Goal: Task Accomplishment & Management: Use online tool/utility

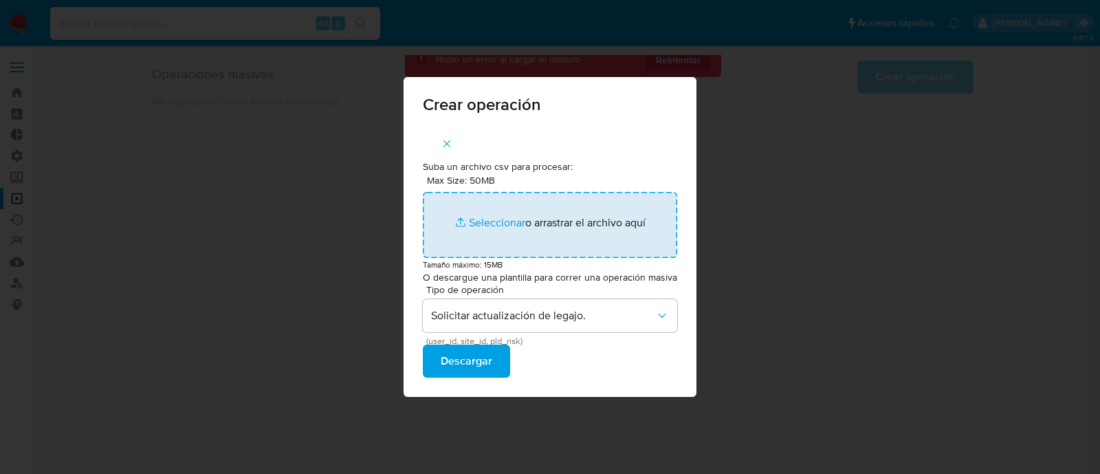
click at [490, 228] on input "Max Size: 50MB Seleccionar archivos" at bounding box center [550, 225] width 254 height 66
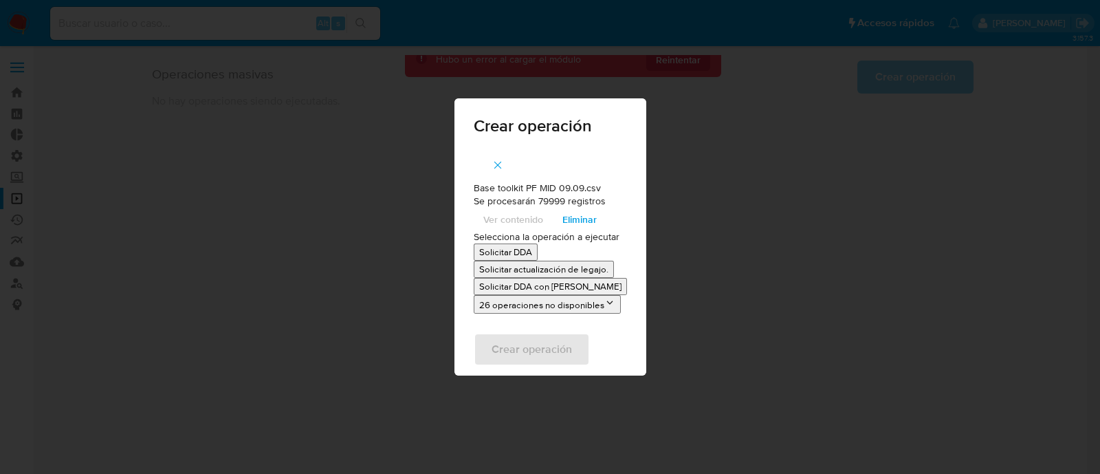
click at [573, 221] on span "Eliminar" at bounding box center [580, 219] width 34 height 19
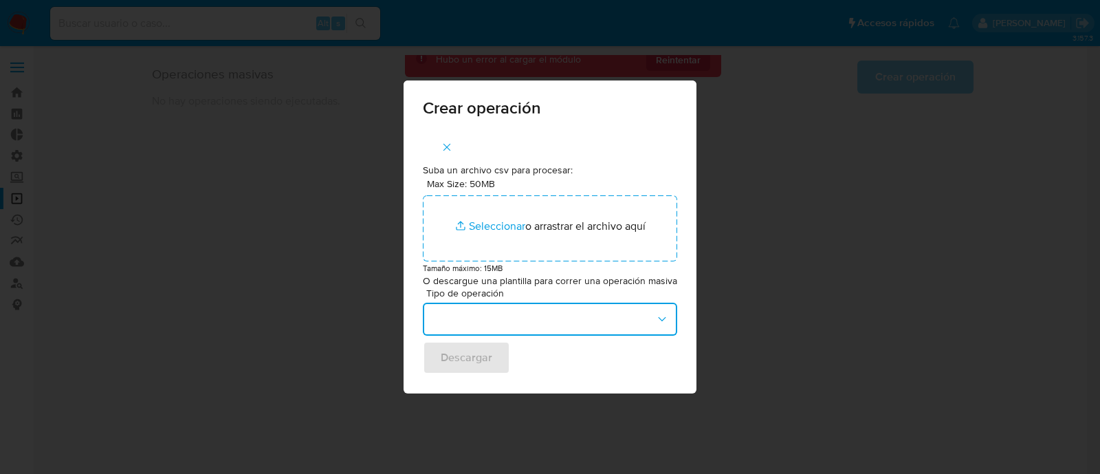
click at [505, 335] on button "button" at bounding box center [550, 319] width 254 height 33
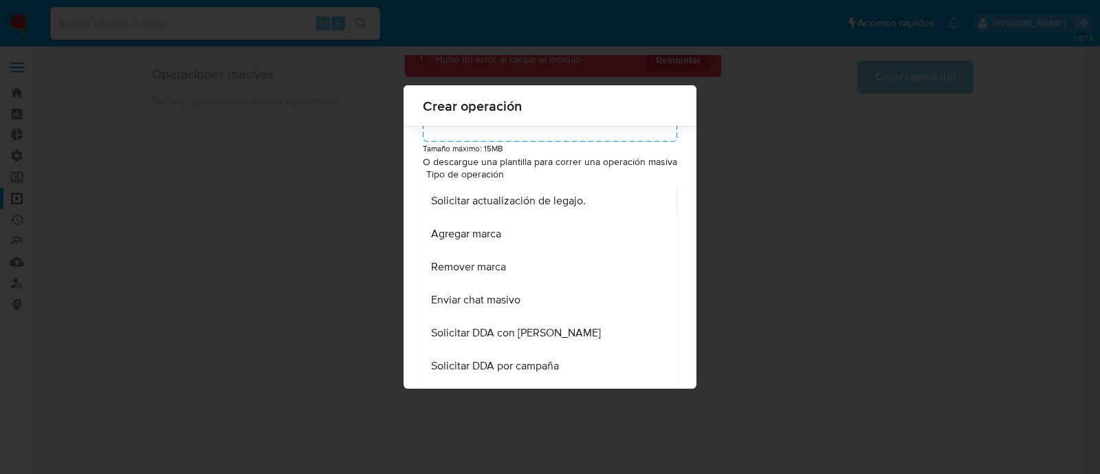
scroll to position [520, 0]
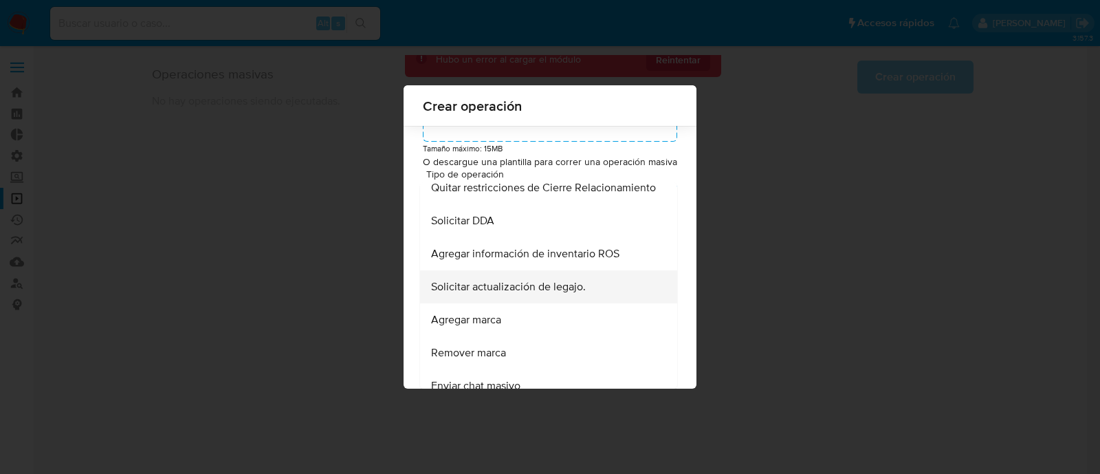
click at [559, 303] on div "Solicitar actualización de legajo." at bounding box center [544, 286] width 227 height 33
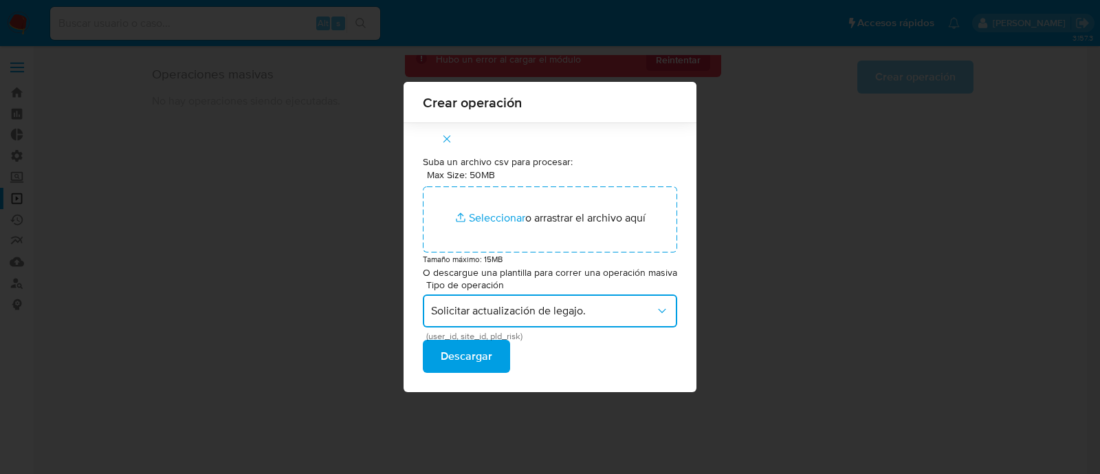
scroll to position [0, 0]
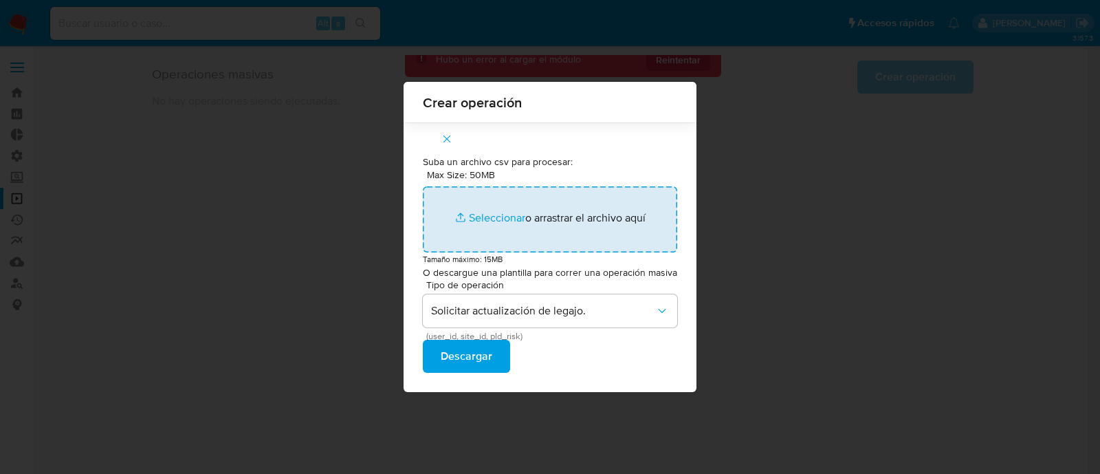
click at [512, 223] on input "Max Size: 50MB Seleccionar archivos" at bounding box center [550, 219] width 254 height 66
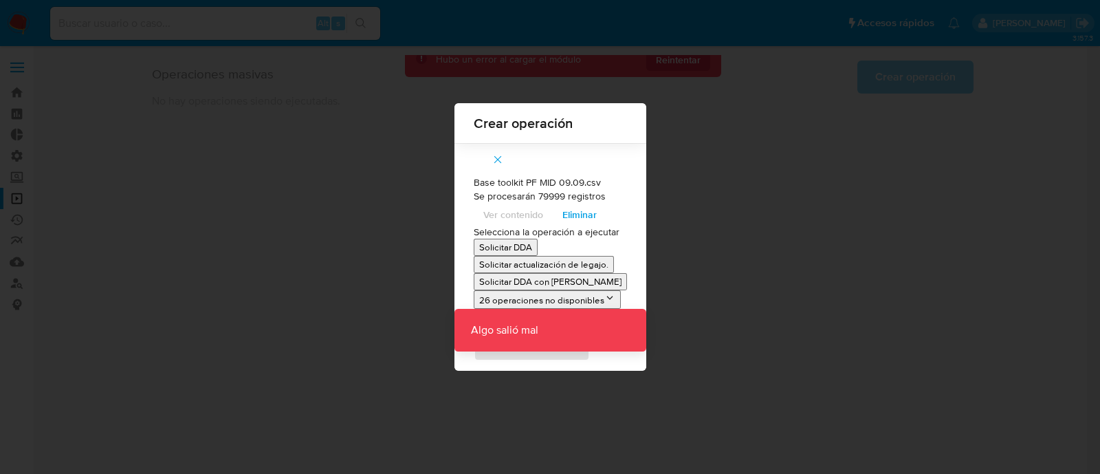
click at [598, 266] on p "Solicitar actualización de legajo." at bounding box center [543, 264] width 129 height 13
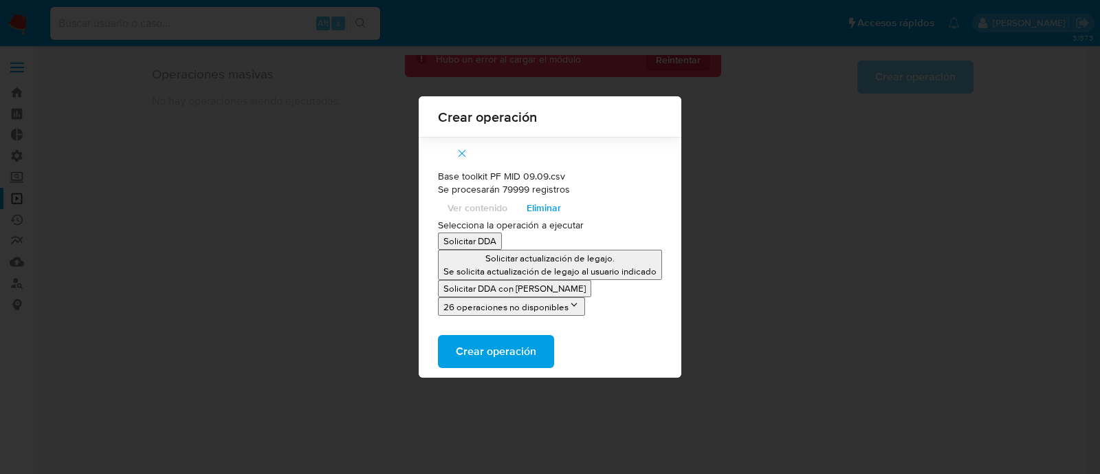
click at [613, 272] on p "Se solicita actualización de legajo al usuario indicado" at bounding box center [550, 271] width 213 height 13
click at [621, 263] on p "Solicitar actualización de legajo." at bounding box center [550, 258] width 213 height 13
click at [917, 177] on div "Crear operación Base toolkit PF MID 09.09.csv Se procesarán 79999 registros Ver…" at bounding box center [550, 237] width 1100 height 474
click at [541, 208] on span "Eliminar" at bounding box center [544, 207] width 34 height 19
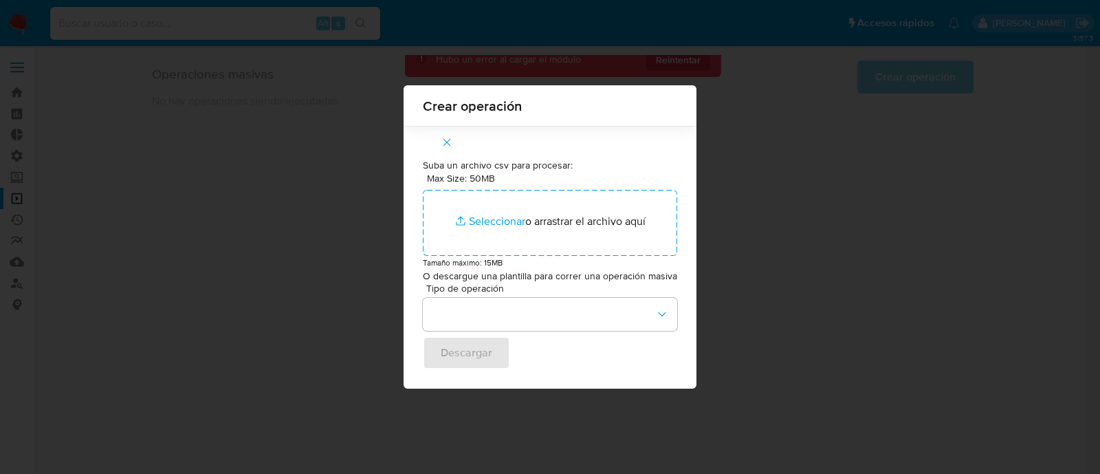
click at [450, 144] on icon "button" at bounding box center [447, 142] width 12 height 12
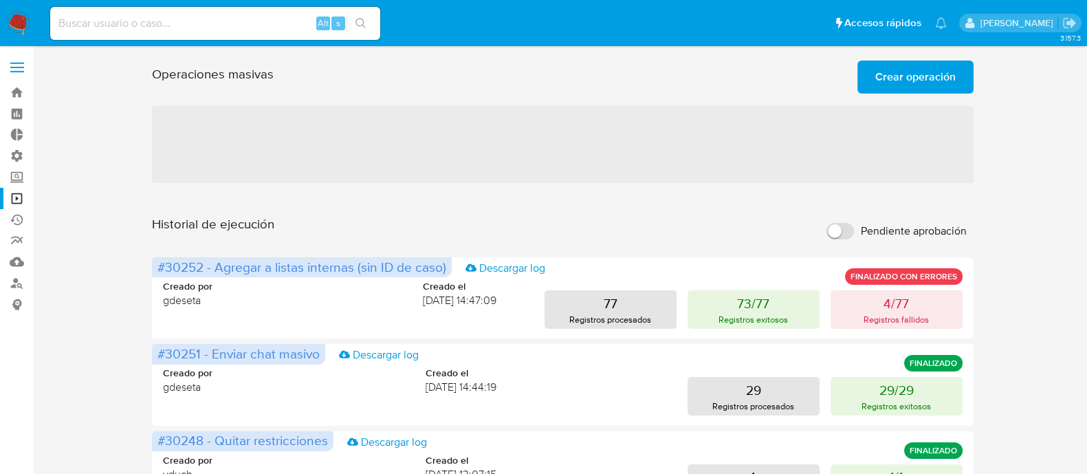
click at [909, 88] on span "Crear operación" at bounding box center [915, 77] width 80 height 30
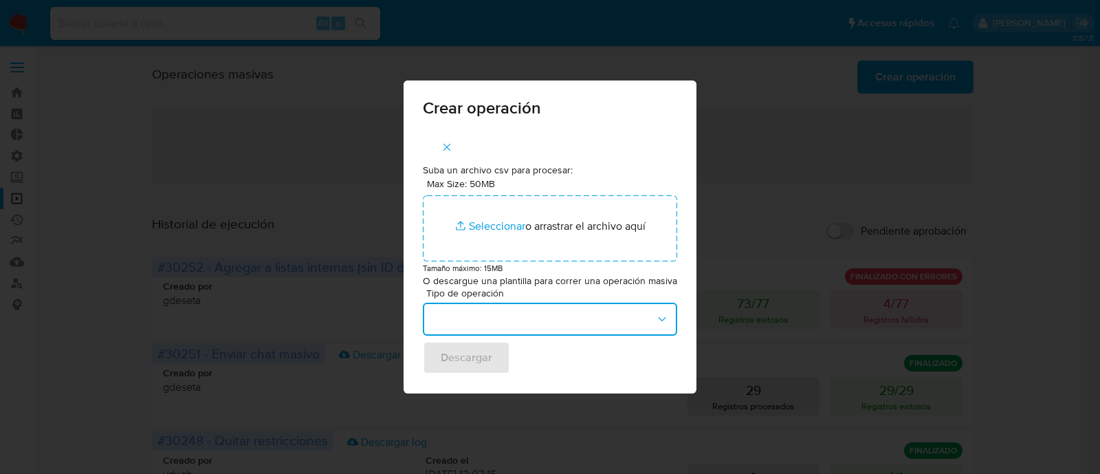
click at [541, 330] on button "button" at bounding box center [550, 319] width 254 height 33
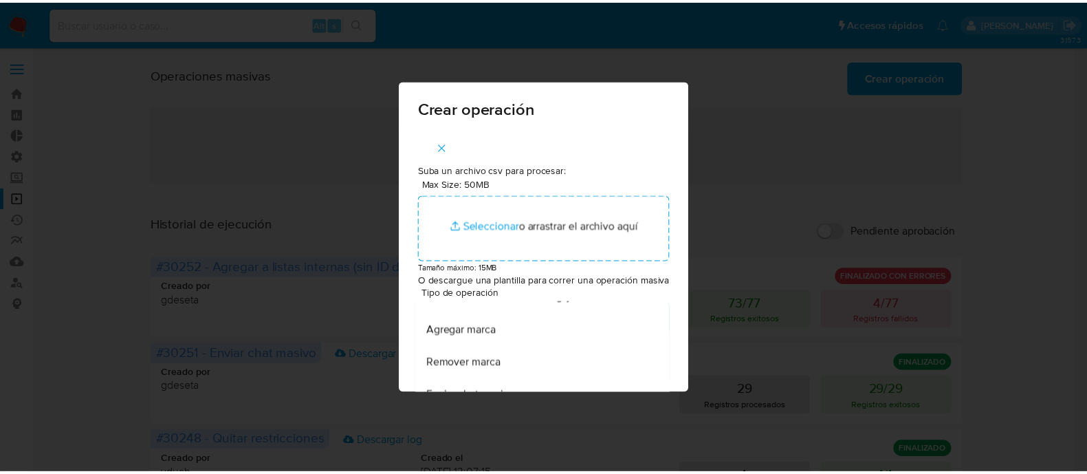
scroll to position [607, 0]
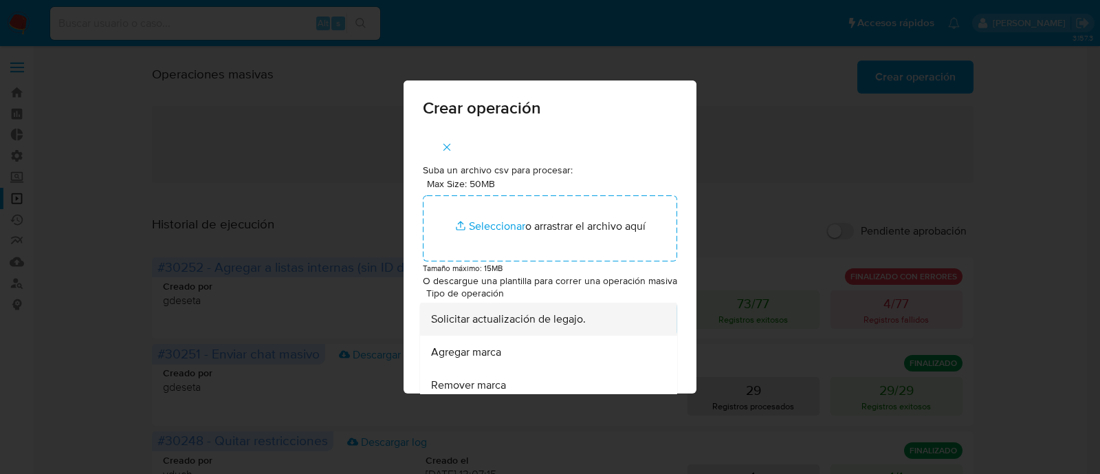
click at [558, 326] on span "Solicitar actualización de legajo." at bounding box center [508, 319] width 155 height 14
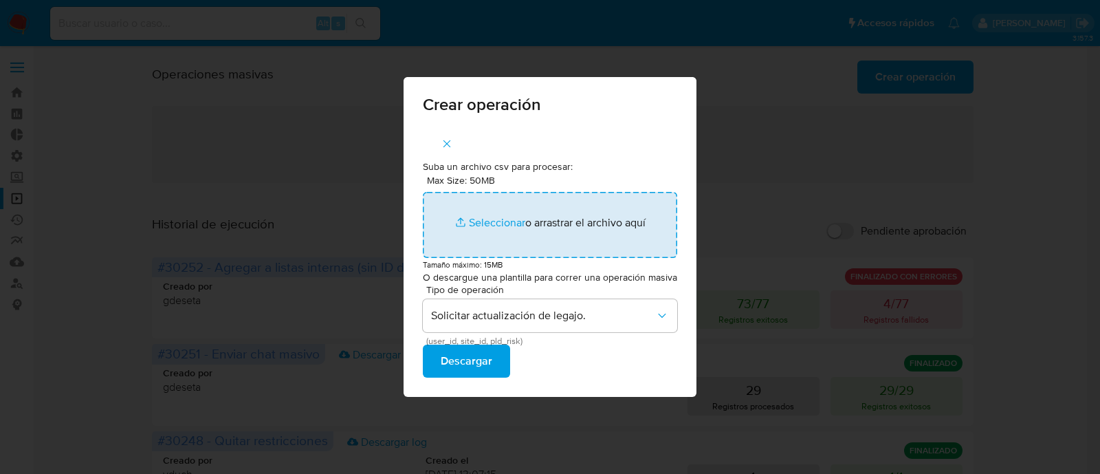
click at [503, 216] on input "Max Size: 50MB Seleccionar archivos" at bounding box center [550, 225] width 254 height 66
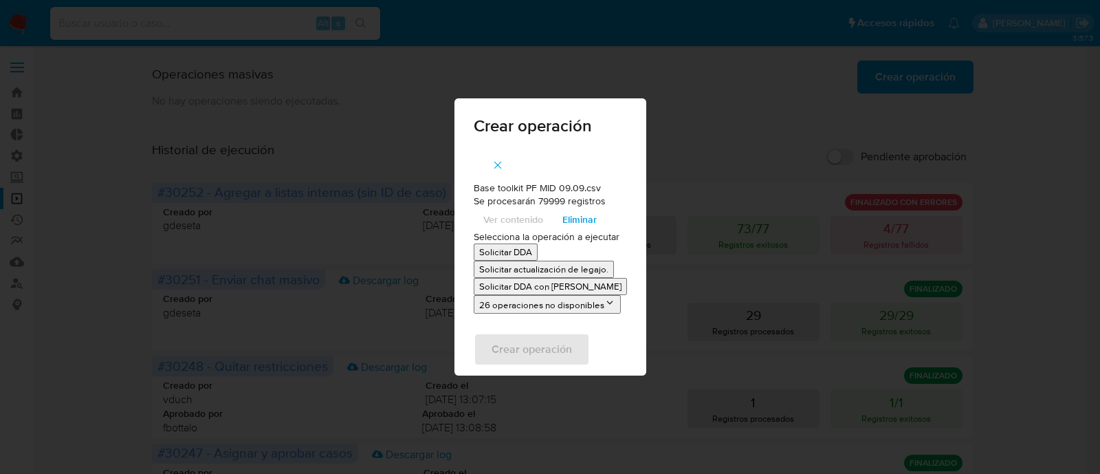
click at [598, 265] on p "Solicitar actualización de legajo." at bounding box center [543, 269] width 129 height 13
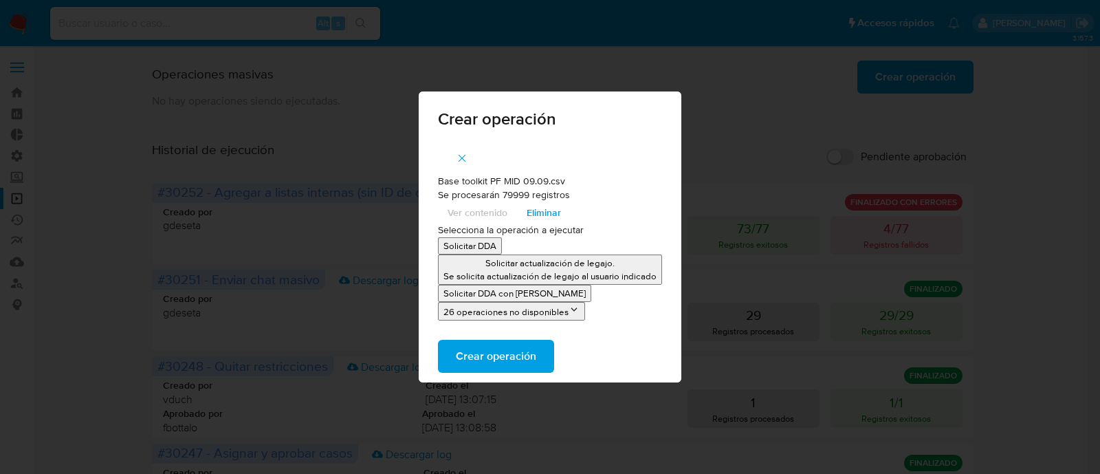
click at [651, 275] on p "Se solicita actualización de legajo al usuario indicado" at bounding box center [550, 276] width 213 height 13
click at [486, 356] on span "Crear operación" at bounding box center [496, 356] width 80 height 30
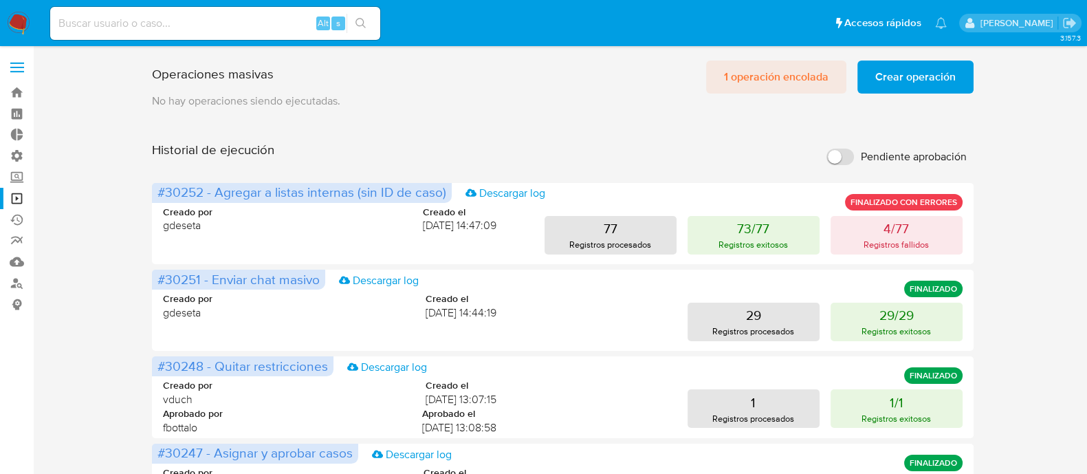
click at [743, 86] on span "1 operación encolada" at bounding box center [776, 77] width 105 height 30
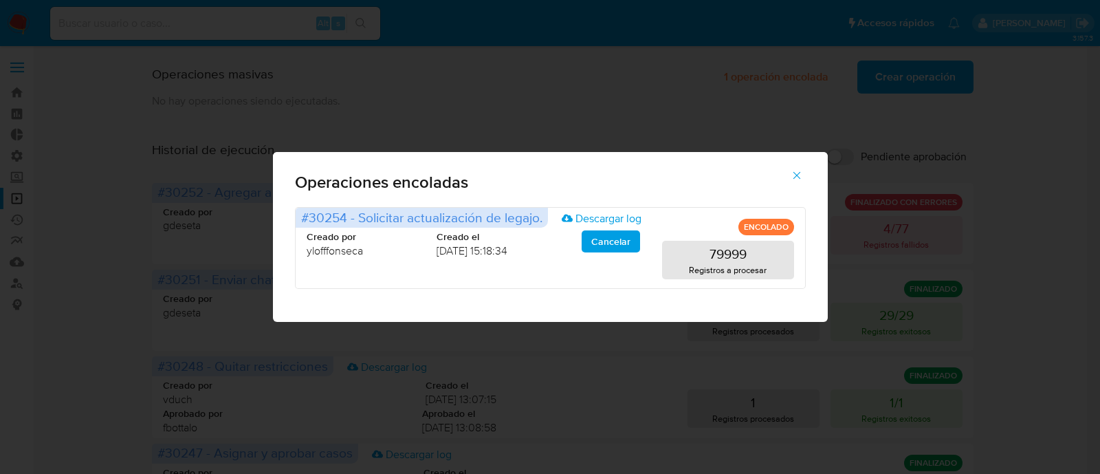
click at [787, 181] on button "button" at bounding box center [797, 175] width 48 height 33
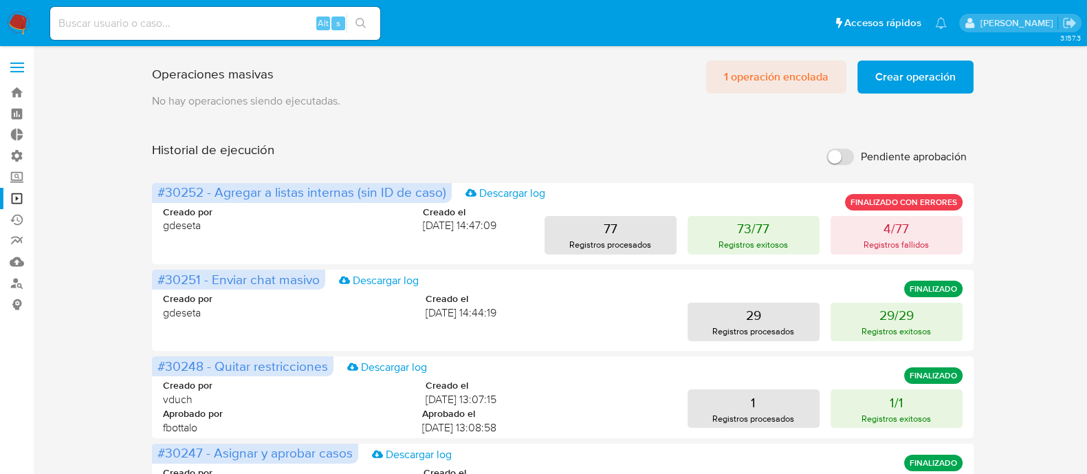
click at [829, 76] on span "1 operación encolada" at bounding box center [776, 77] width 105 height 30
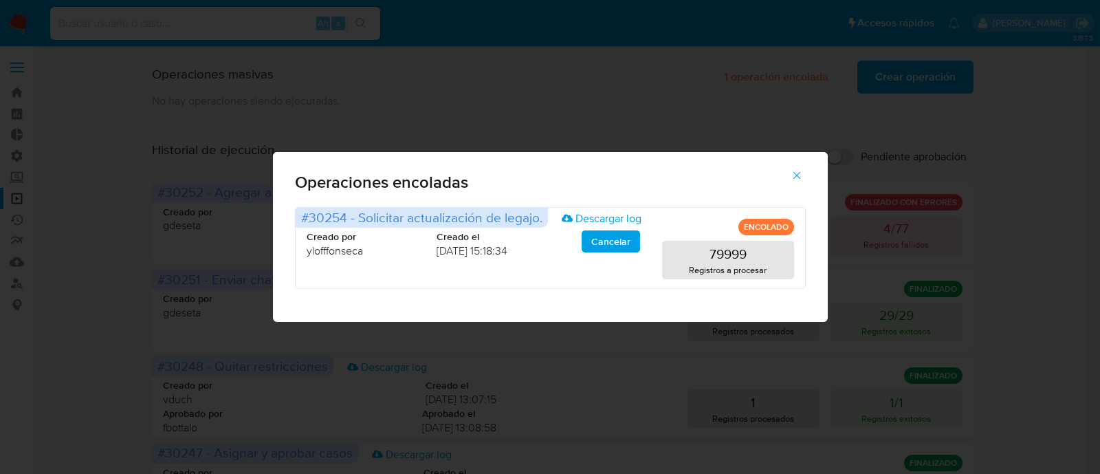
click at [792, 177] on icon "button" at bounding box center [797, 175] width 12 height 12
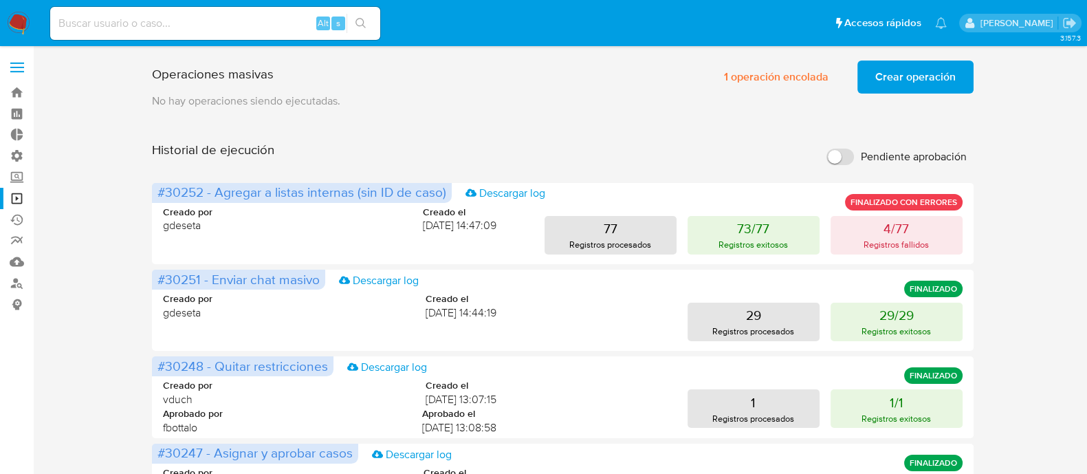
click at [435, 309] on span "[DATE] 14:44:19" at bounding box center [461, 312] width 71 height 15
click at [505, 142] on div "Historial de ejecución Pendiente aprobación" at bounding box center [562, 157] width 821 height 30
click at [724, 78] on button "1 operación encolada" at bounding box center [776, 77] width 140 height 33
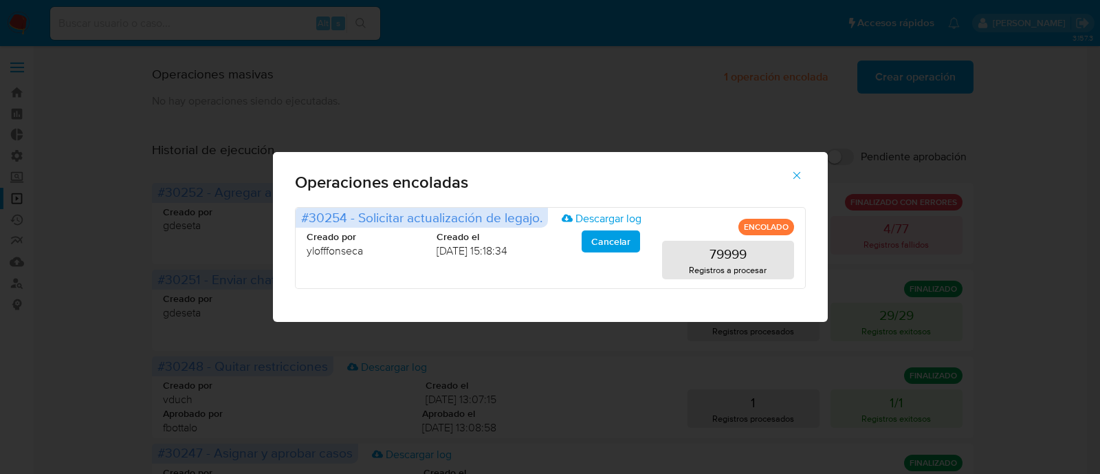
click at [603, 87] on div "Operaciones encoladas #30254 - Solicitar actualización de legajo. Descargar log…" at bounding box center [550, 237] width 1100 height 474
click at [792, 174] on icon "button" at bounding box center [797, 175] width 12 height 12
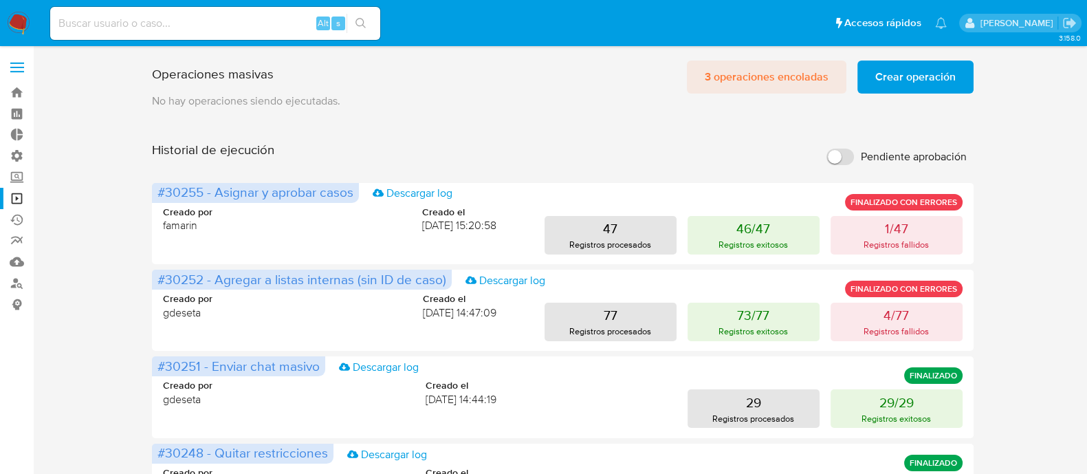
click at [772, 89] on span "3 operaciones encoladas" at bounding box center [767, 77] width 124 height 30
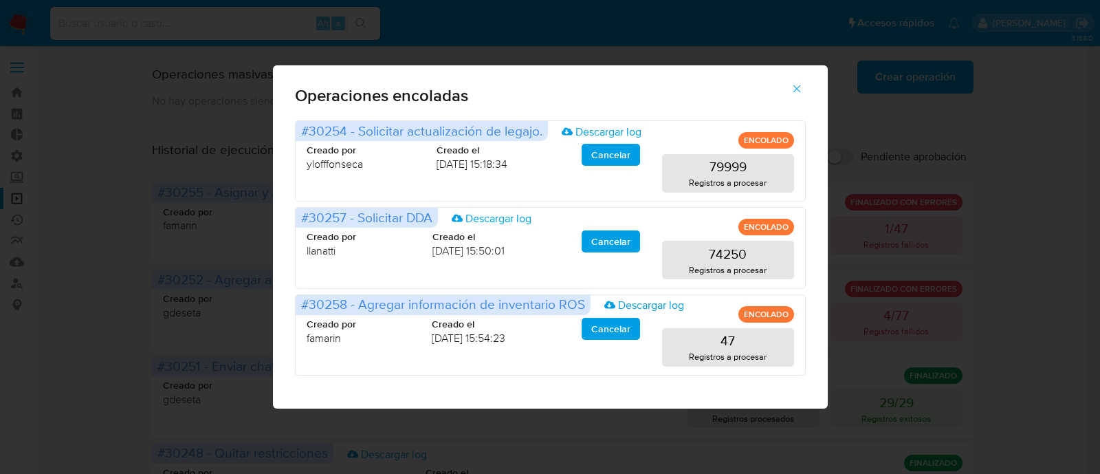
click at [792, 97] on span "button" at bounding box center [797, 89] width 12 height 30
